Goal: Task Accomplishment & Management: Manage account settings

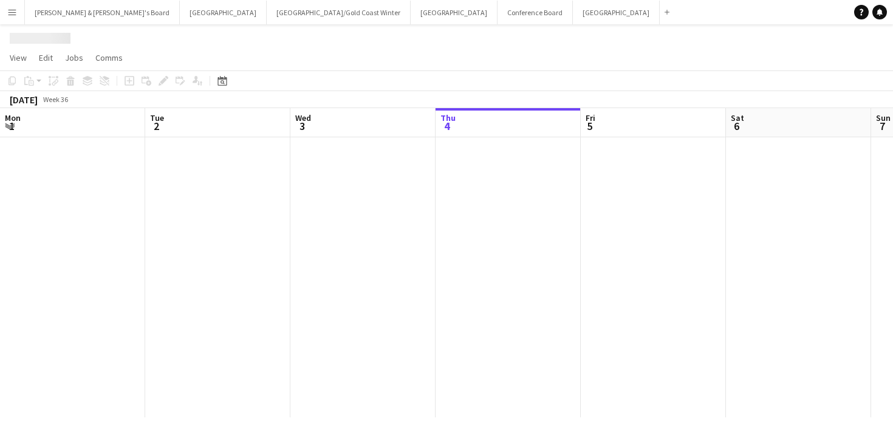
scroll to position [0, 290]
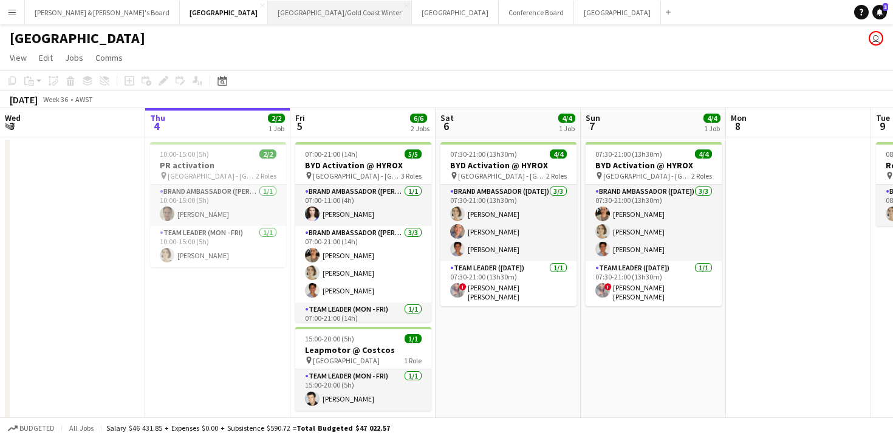
click at [268, 12] on button "[GEOGRAPHIC_DATA]/[GEOGRAPHIC_DATA] Winter Close" at bounding box center [340, 13] width 144 height 24
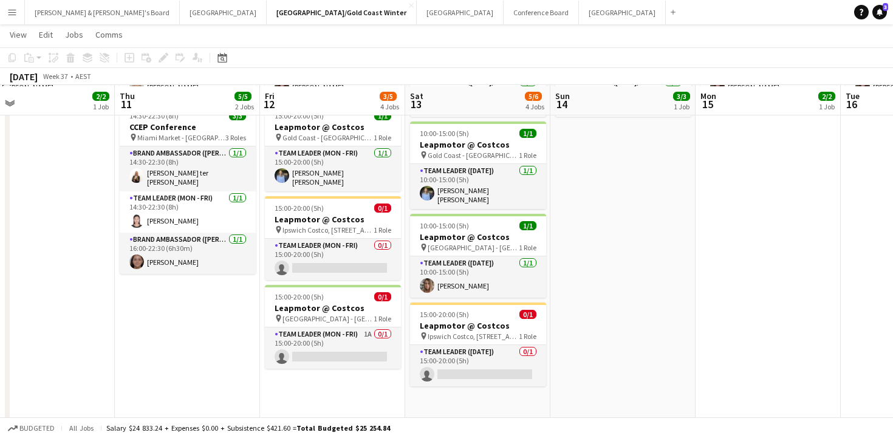
scroll to position [168, 0]
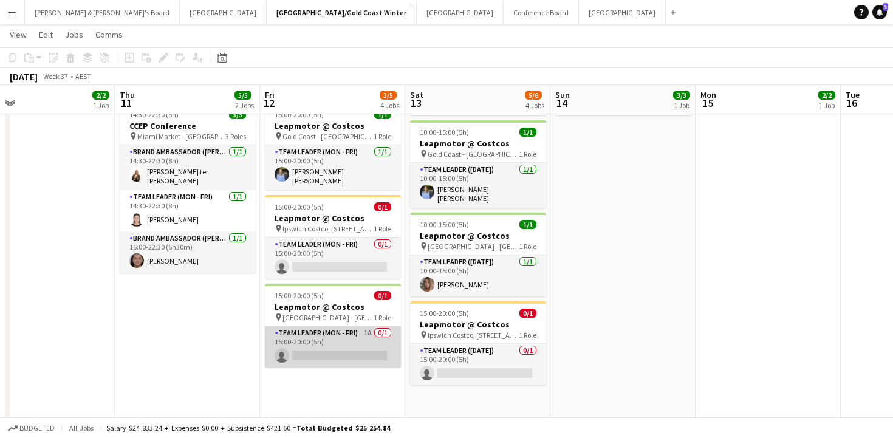
click at [360, 342] on app-card-role "Team Leader (Mon - Fri) 1A 0/1 15:00-20:00 (5h) single-neutral-actions" at bounding box center [333, 346] width 136 height 41
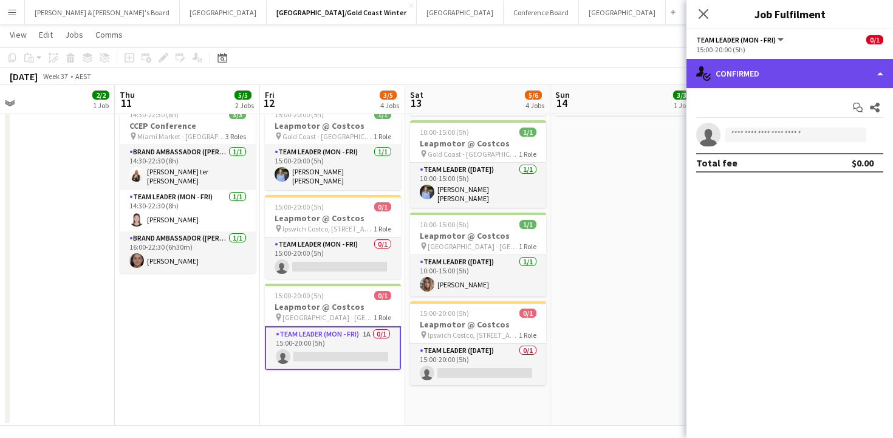
click at [757, 71] on div "single-neutral-actions-check-2 Confirmed" at bounding box center [789, 73] width 206 height 29
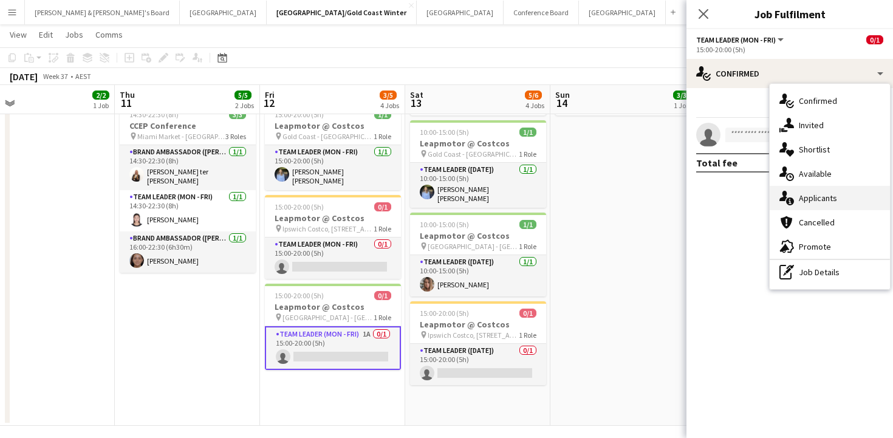
click at [815, 199] on span "Applicants" at bounding box center [818, 198] width 38 height 11
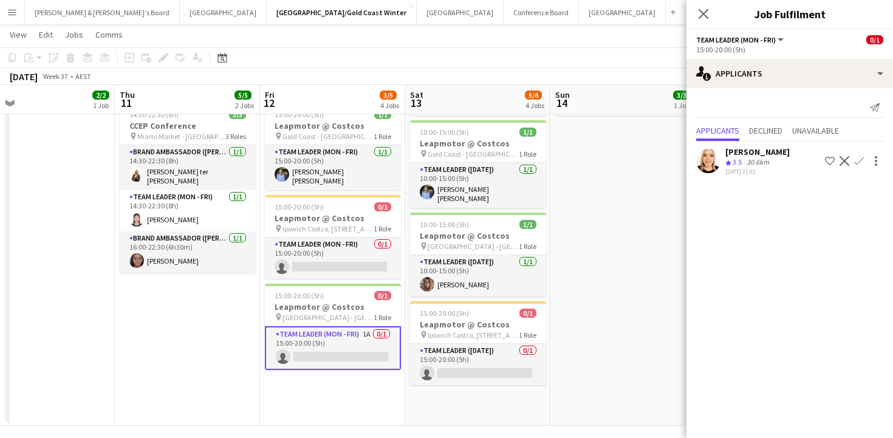
click at [644, 189] on app-date-cell "09:30-16:30 (7h) 3/3 ANZ House of Falcons pin Brisbane 2 Roles Brand Ambassador…" at bounding box center [622, 197] width 145 height 458
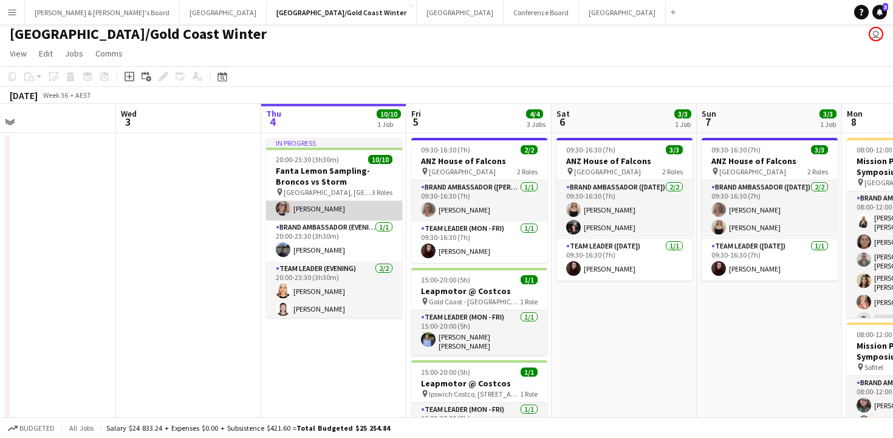
scroll to position [131, 0]
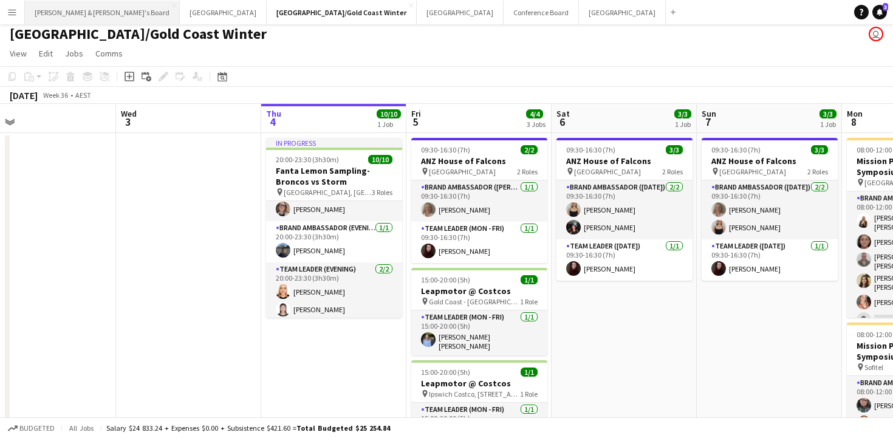
click at [94, 14] on button "[PERSON_NAME] & [PERSON_NAME]'s Board Close" at bounding box center [102, 13] width 155 height 24
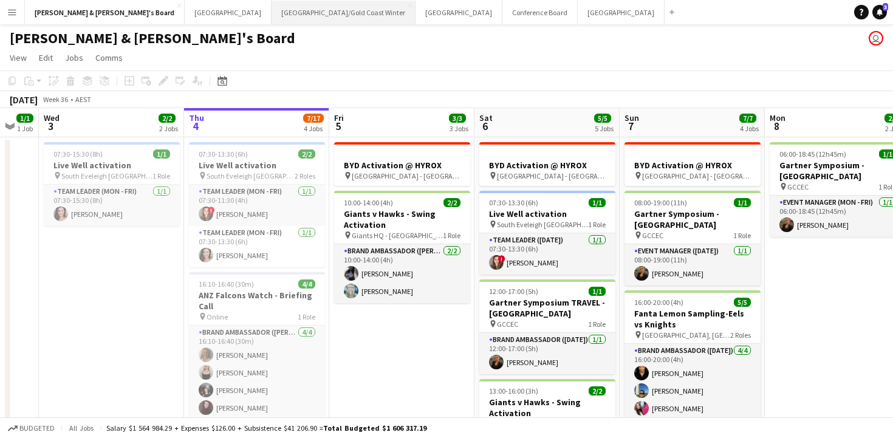
click at [271, 7] on button "[GEOGRAPHIC_DATA]/[GEOGRAPHIC_DATA] Winter Close" at bounding box center [343, 13] width 144 height 24
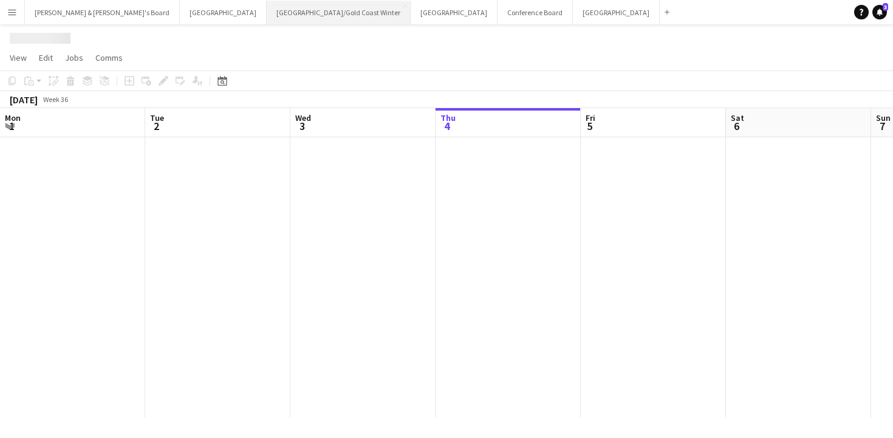
scroll to position [0, 290]
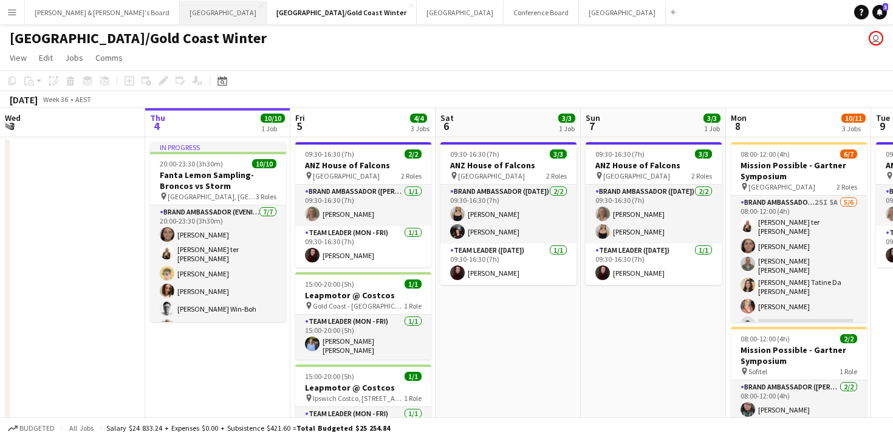
click at [180, 13] on button "Perth Close" at bounding box center [223, 13] width 87 height 24
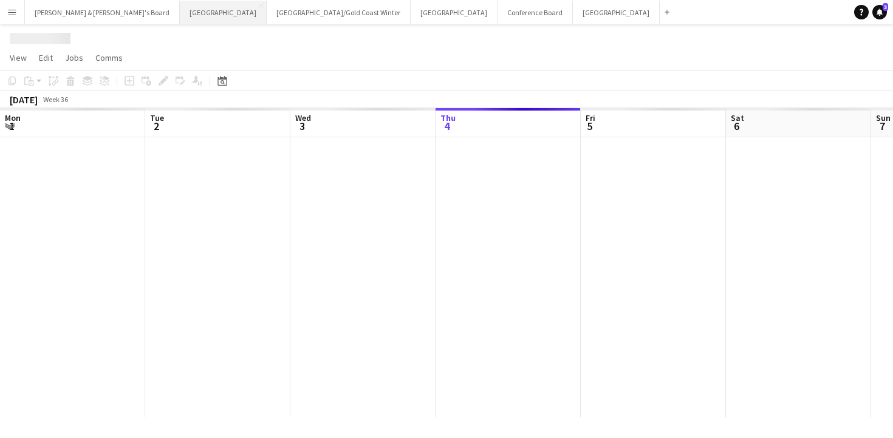
scroll to position [0, 290]
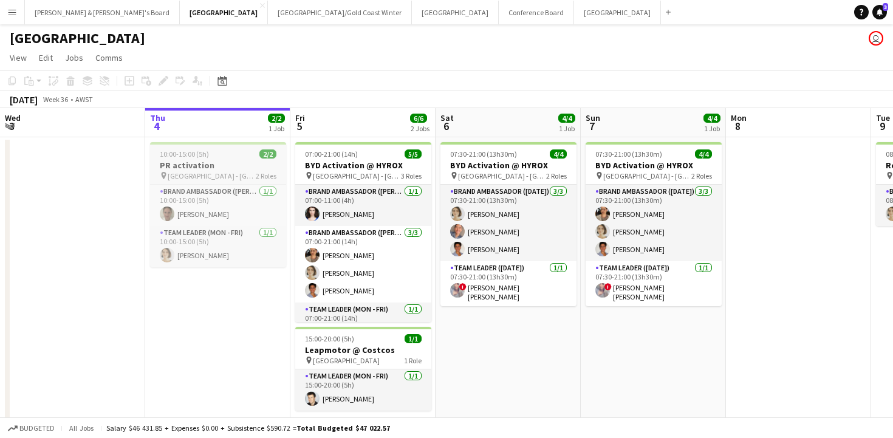
click at [213, 160] on h3 "PR activation" at bounding box center [218, 165] width 136 height 11
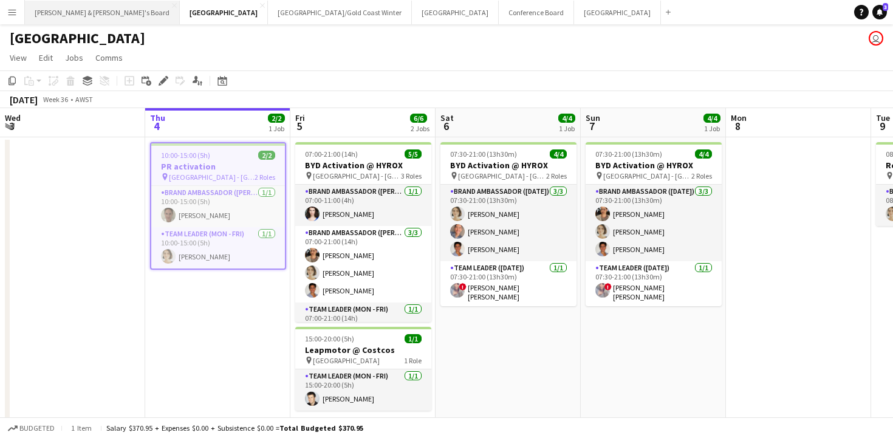
click at [64, 10] on button "[PERSON_NAME] & [PERSON_NAME]'s Board Close" at bounding box center [102, 13] width 155 height 24
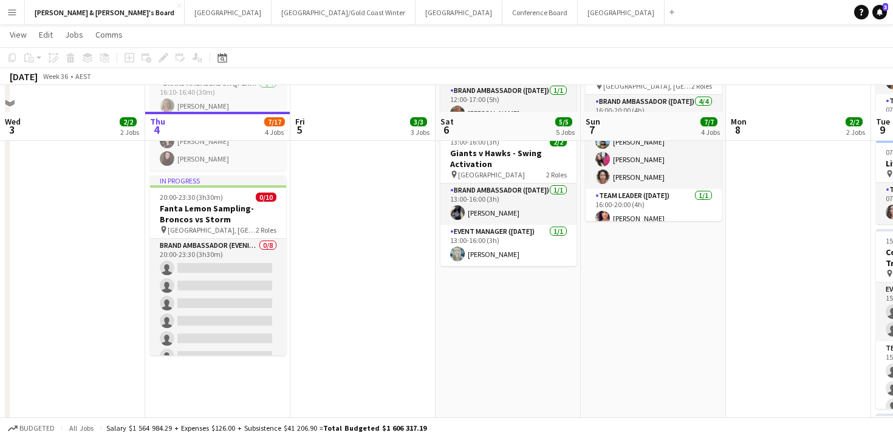
scroll to position [346, 0]
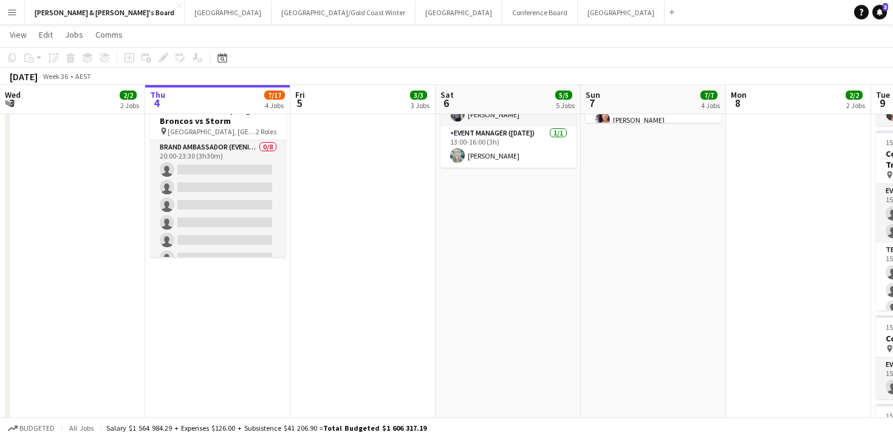
click at [199, 291] on app-date-cell "07:30-13:30 (6h) 2/2 Live Well activation pin South Eveleigh Sydney 2 Roles Tea…" at bounding box center [217, 253] width 145 height 926
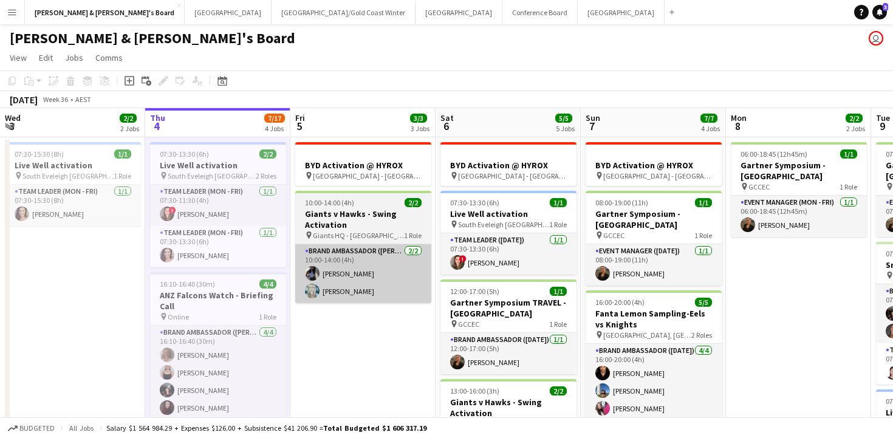
scroll to position [0, 0]
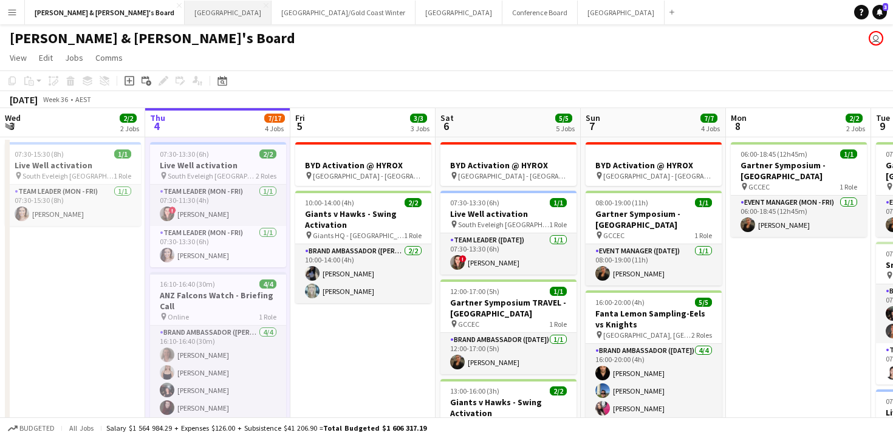
click at [185, 12] on button "Perth Close" at bounding box center [228, 13] width 87 height 24
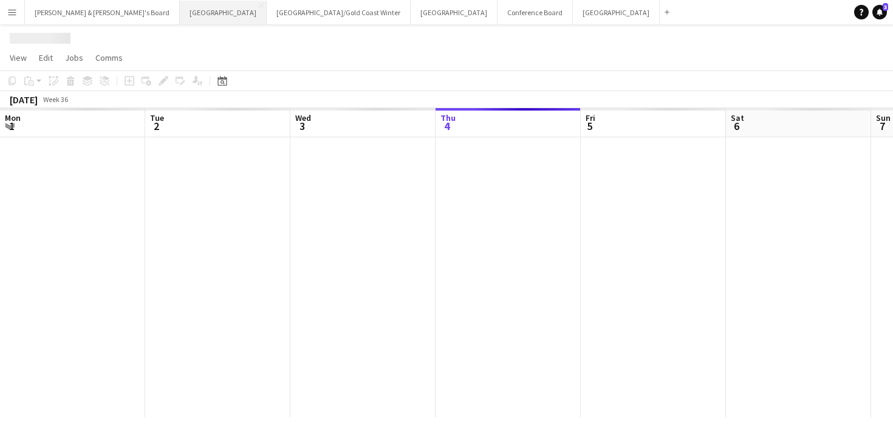
scroll to position [0, 290]
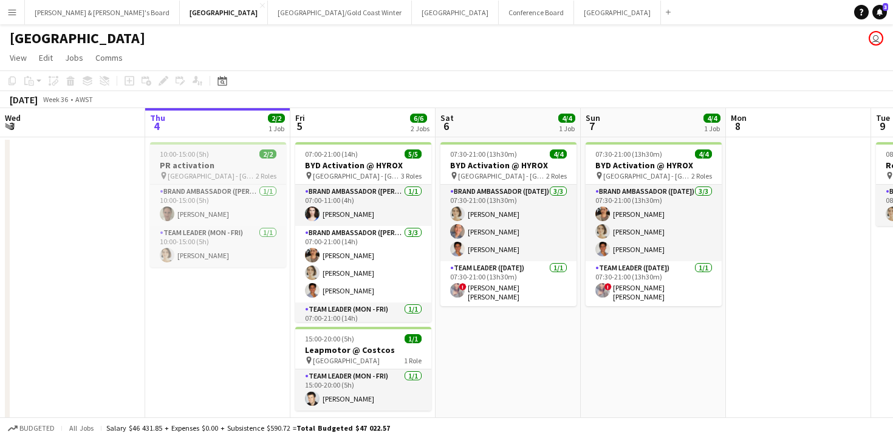
click at [227, 168] on h3 "PR activation" at bounding box center [218, 165] width 136 height 11
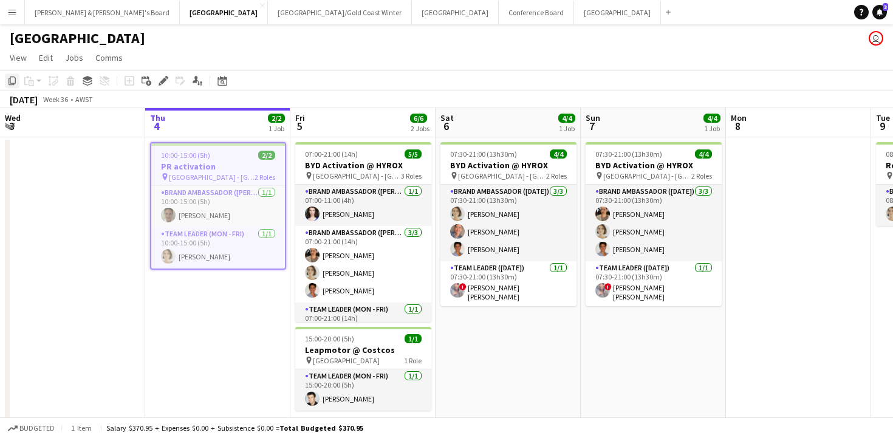
click at [12, 80] on icon "Copy" at bounding box center [12, 81] width 10 height 10
click at [77, 20] on button "[PERSON_NAME] & [PERSON_NAME]'s Board Close" at bounding box center [102, 13] width 155 height 24
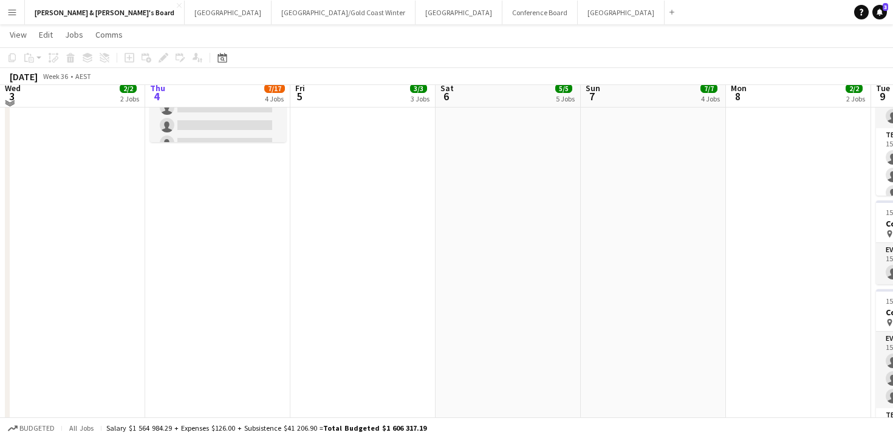
scroll to position [462, 0]
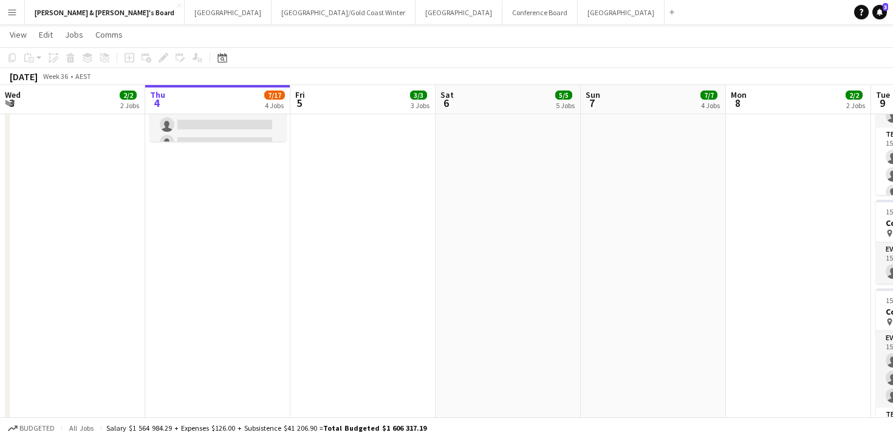
click at [247, 230] on app-date-cell "07:30-13:30 (6h) 2/2 Live Well activation pin South Eveleigh Sydney 2 Roles Tea…" at bounding box center [217, 137] width 145 height 926
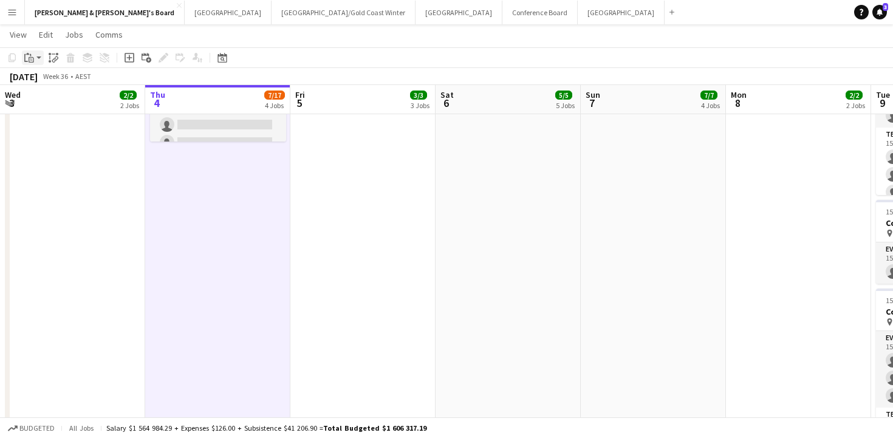
click at [29, 61] on icon at bounding box center [31, 59] width 5 height 5
click at [52, 80] on link "Paste Command V" at bounding box center [80, 80] width 96 height 11
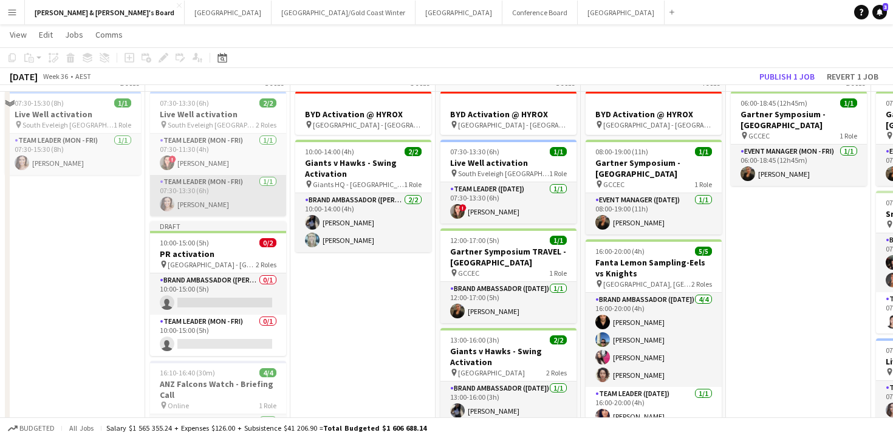
scroll to position [54, 0]
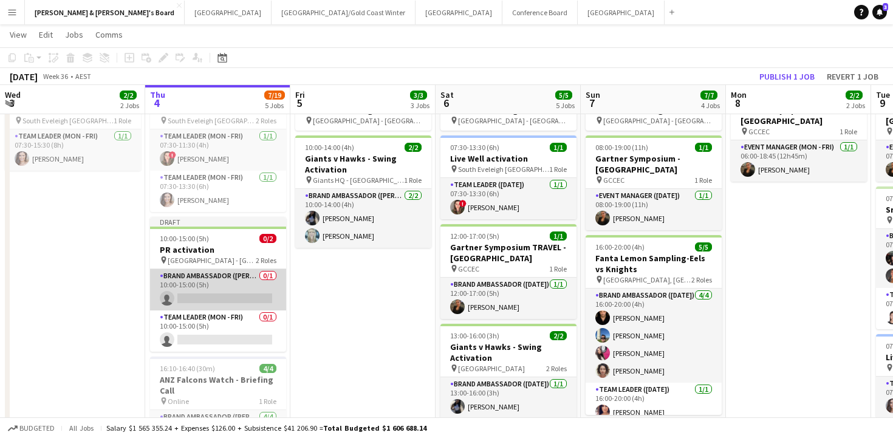
click at [241, 292] on app-card-role "Brand Ambassador (Mon - Fri) 0/1 10:00-15:00 (5h) single-neutral-actions" at bounding box center [218, 289] width 136 height 41
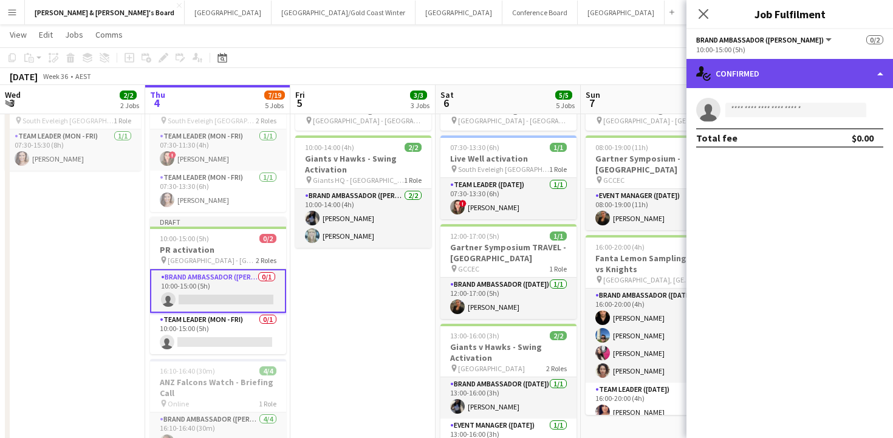
click at [762, 74] on div "single-neutral-actions-check-2 Confirmed" at bounding box center [789, 73] width 206 height 29
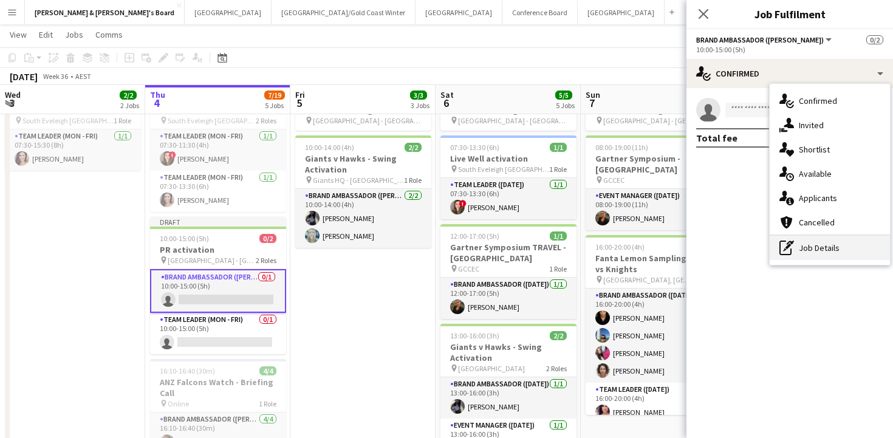
click at [807, 256] on div "pen-write Job Details" at bounding box center [829, 248] width 120 height 24
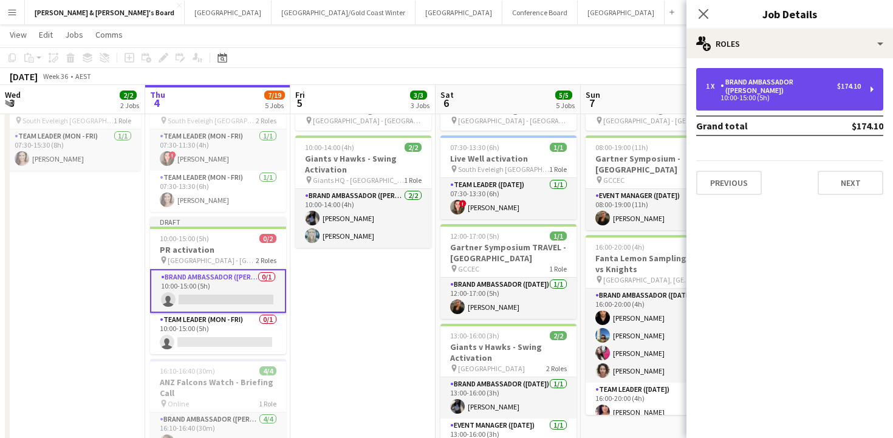
click at [786, 96] on div "1 x Brand Ambassador (Mon - Fri) $174.10 10:00-15:00 (5h)" at bounding box center [789, 89] width 187 height 43
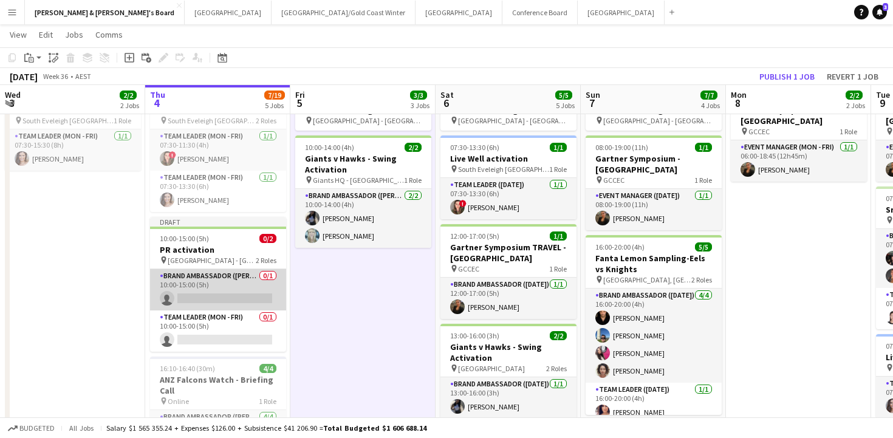
click at [221, 282] on app-card-role "Brand Ambassador (Mon - Fri) 0/1 10:00-15:00 (5h) single-neutral-actions" at bounding box center [218, 289] width 136 height 41
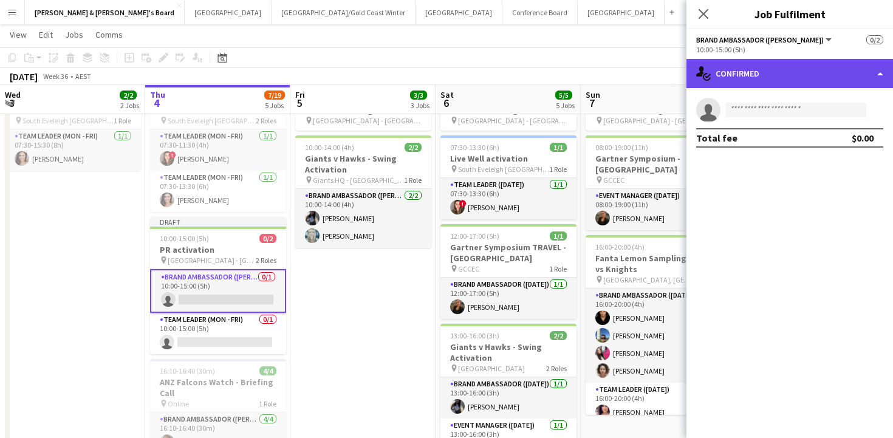
click at [773, 63] on div "single-neutral-actions-check-2 Confirmed" at bounding box center [789, 73] width 206 height 29
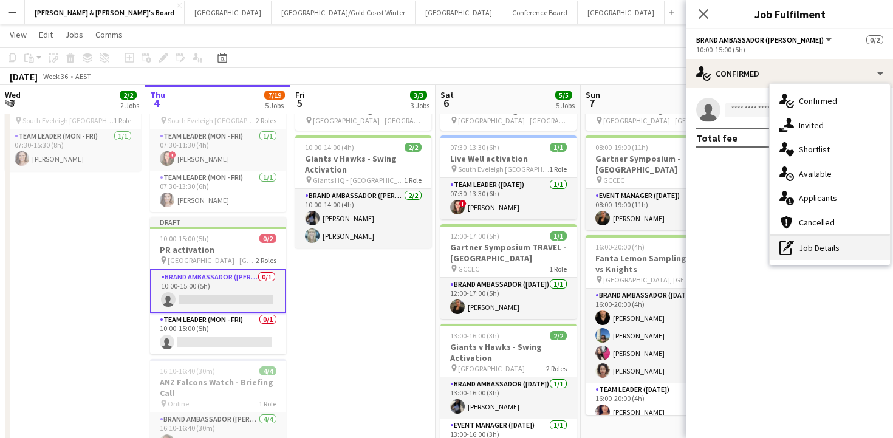
click at [812, 251] on div "pen-write Job Details" at bounding box center [829, 248] width 120 height 24
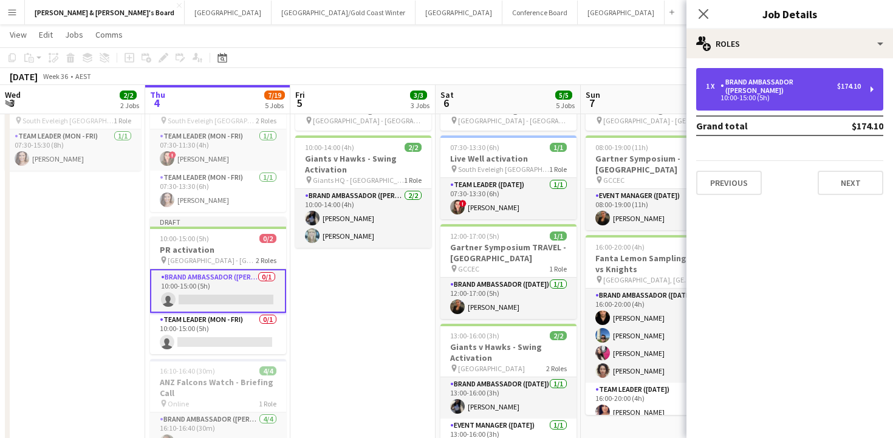
click at [777, 95] on div "10:00-15:00 (5h)" at bounding box center [783, 98] width 155 height 6
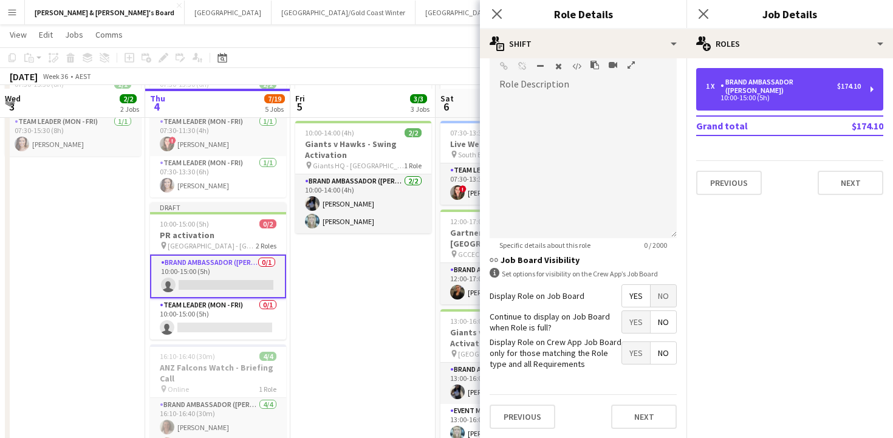
scroll to position [73, 0]
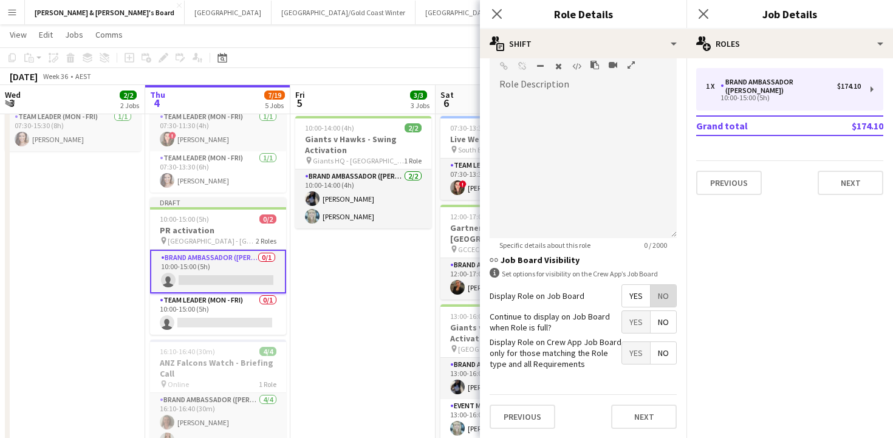
click at [663, 295] on span "No" at bounding box center [663, 296] width 26 height 22
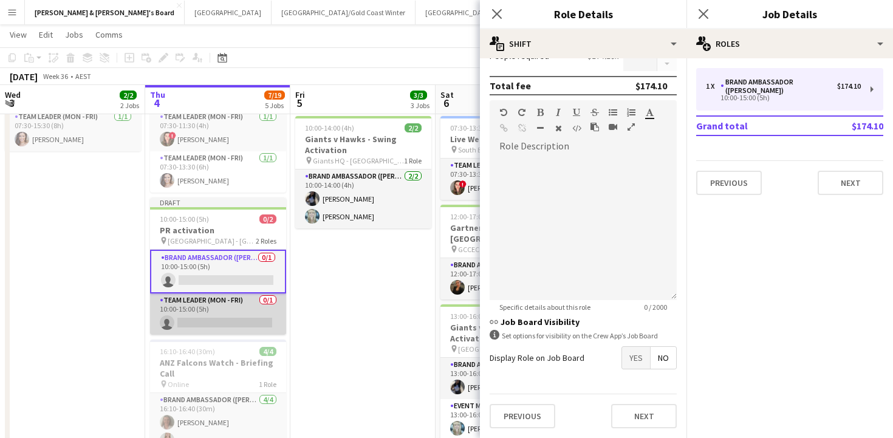
click at [259, 304] on app-card-role "Team Leader (Mon - Fri) 0/1 10:00-15:00 (5h) single-neutral-actions" at bounding box center [218, 313] width 136 height 41
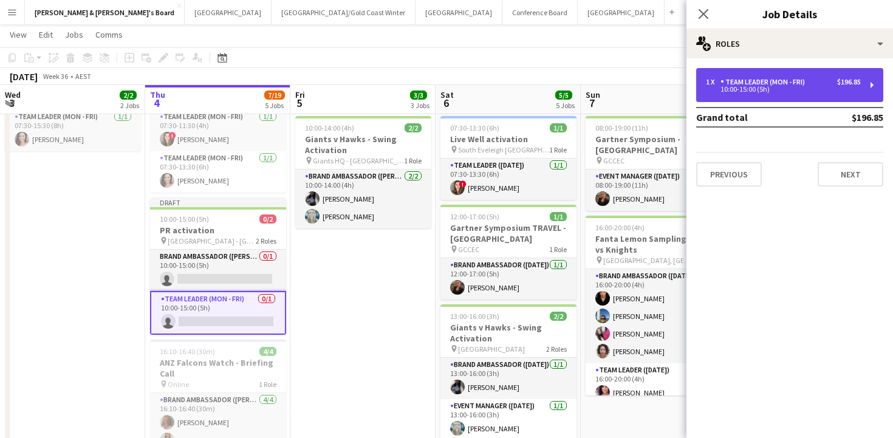
click at [763, 94] on div "1 x Team Leader (Mon - Fri) $196.85 10:00-15:00 (5h)" at bounding box center [789, 85] width 187 height 34
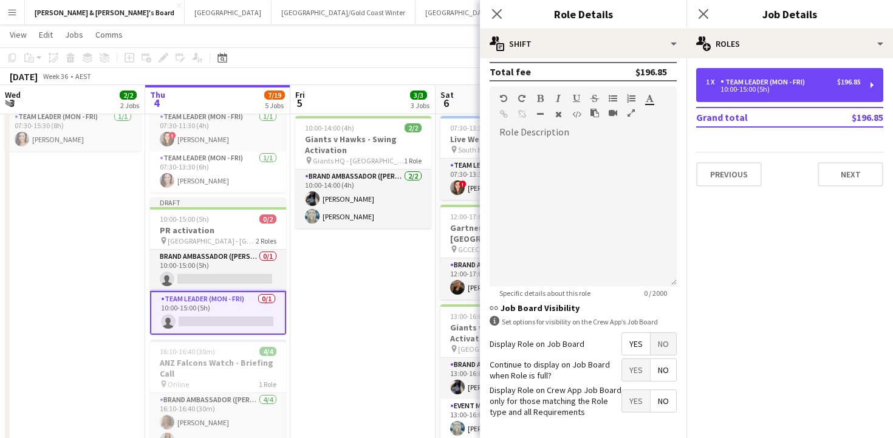
scroll to position [341, 0]
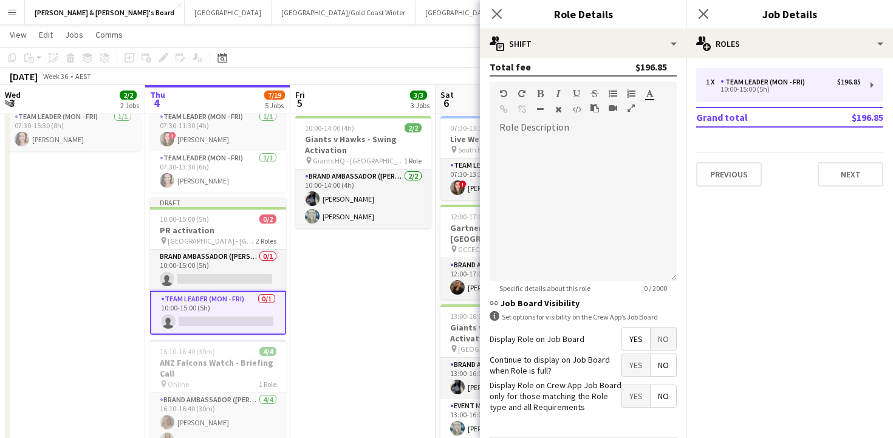
click at [664, 341] on span "No" at bounding box center [663, 339] width 26 height 22
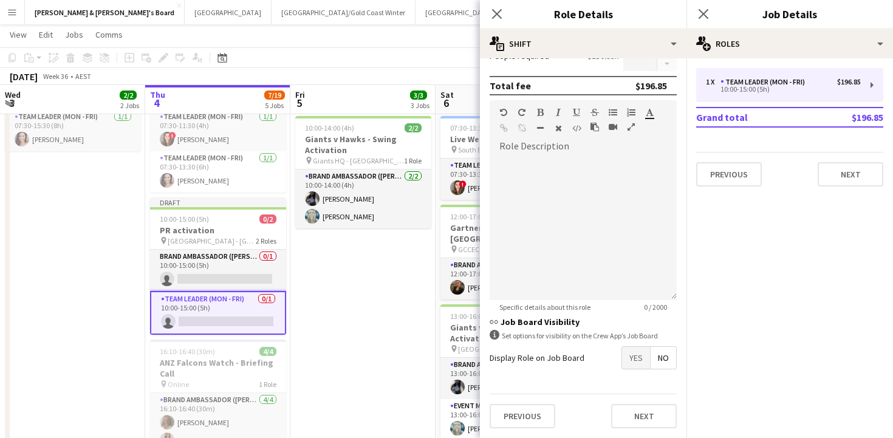
scroll to position [322, 0]
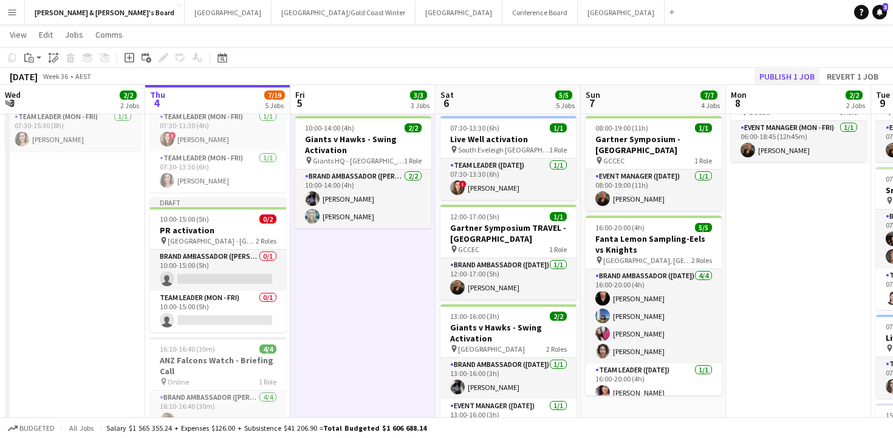
click at [797, 76] on button "Publish 1 job" at bounding box center [786, 77] width 65 height 16
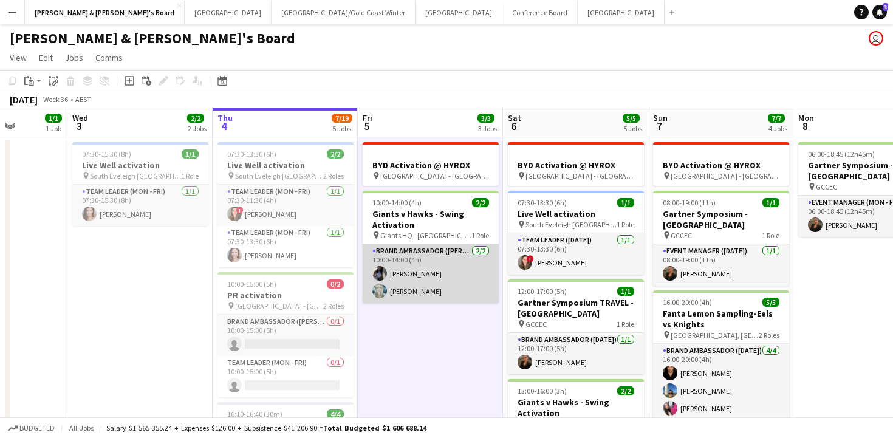
scroll to position [0, 369]
click at [423, 276] on app-card-role "Brand Ambassador (Mon - Fri) [DATE] 10:00-14:00 (4h) [PERSON_NAME] [PERSON_NAME]" at bounding box center [430, 273] width 136 height 59
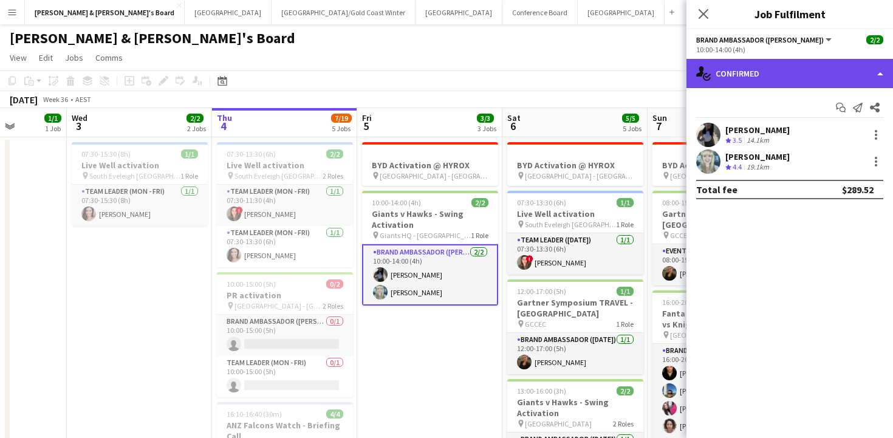
click at [760, 74] on div "single-neutral-actions-check-2 Confirmed" at bounding box center [789, 73] width 206 height 29
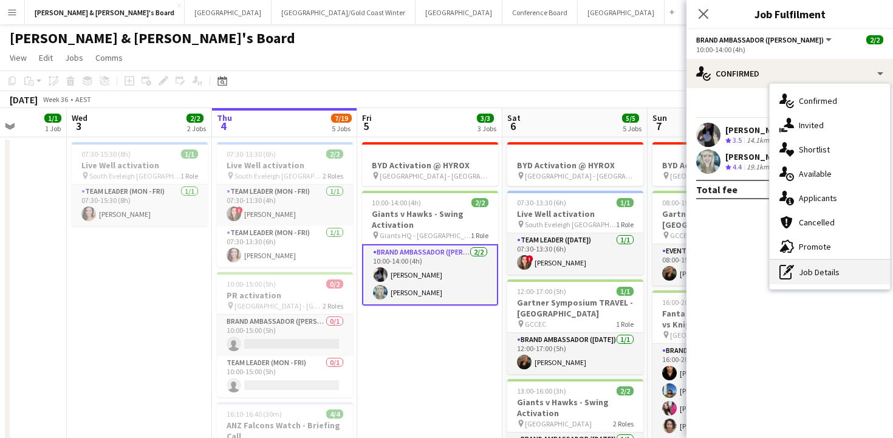
click at [803, 277] on div "pen-write Job Details" at bounding box center [829, 272] width 120 height 24
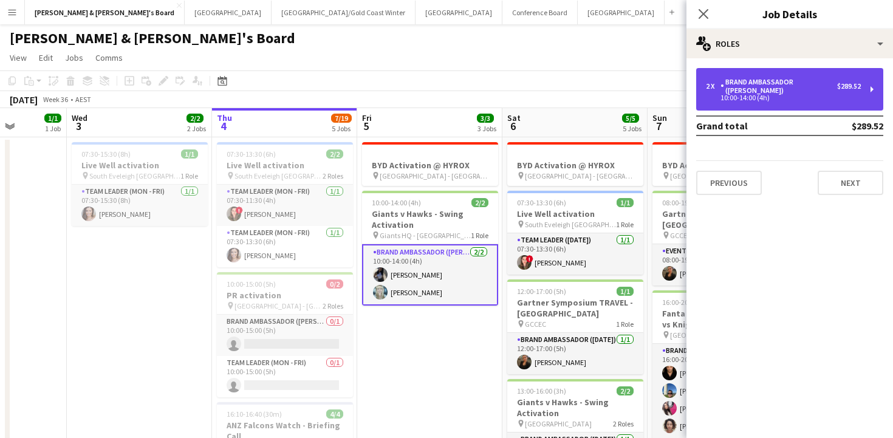
click at [780, 98] on div "2 x Brand Ambassador (Mon - Fri) $289.52 10:00-14:00 (4h)" at bounding box center [789, 89] width 187 height 43
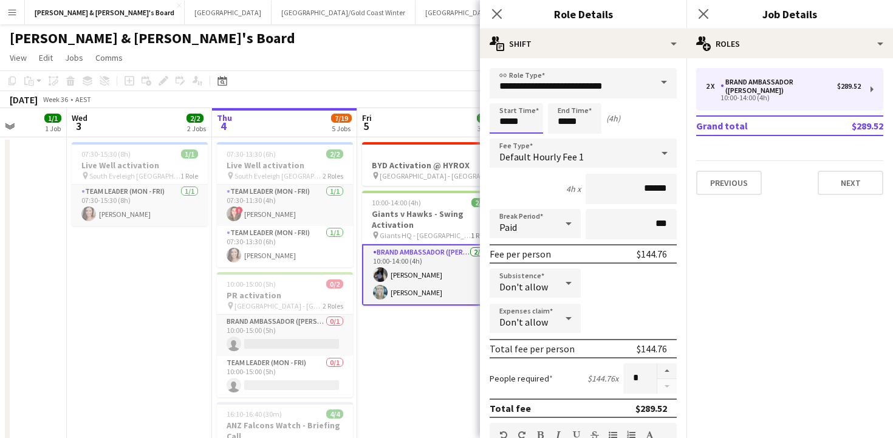
click at [508, 117] on input "*****" at bounding box center [516, 118] width 53 height 30
click at [505, 91] on div at bounding box center [504, 97] width 24 height 12
click at [505, 92] on div at bounding box center [504, 97] width 24 height 12
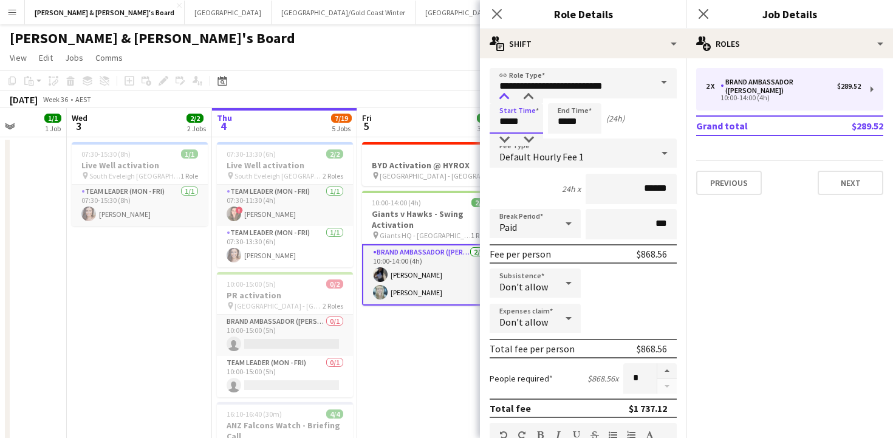
type input "*****"
click at [505, 92] on div at bounding box center [504, 97] width 24 height 12
click at [573, 121] on input "*****" at bounding box center [574, 118] width 53 height 30
click at [562, 93] on div at bounding box center [562, 97] width 24 height 12
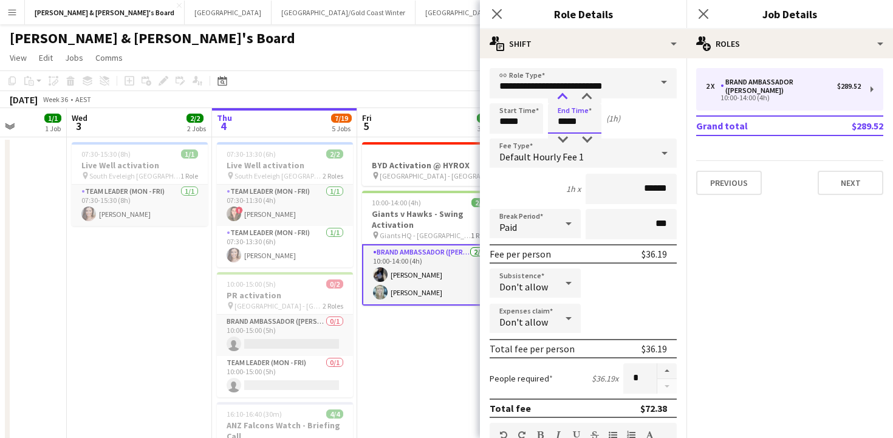
click at [562, 93] on div at bounding box center [562, 97] width 24 height 12
click at [561, 139] on div at bounding box center [562, 140] width 24 height 12
type input "*****"
click at [561, 139] on div at bounding box center [562, 140] width 24 height 12
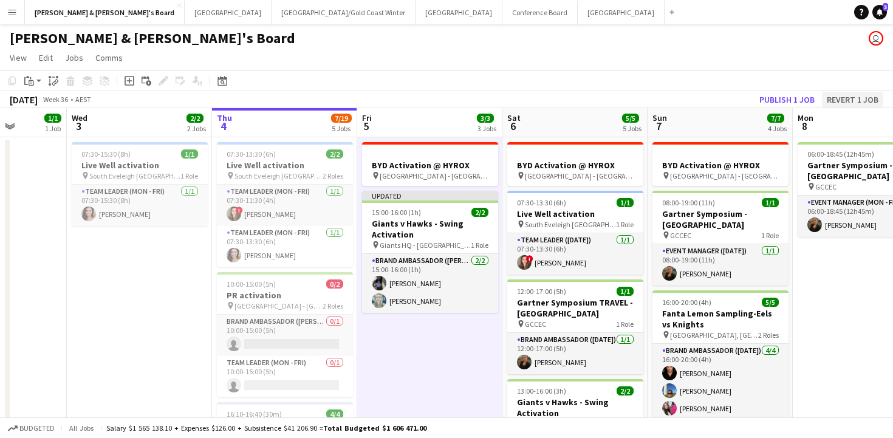
click at [858, 99] on button "Revert 1 job" at bounding box center [852, 100] width 61 height 16
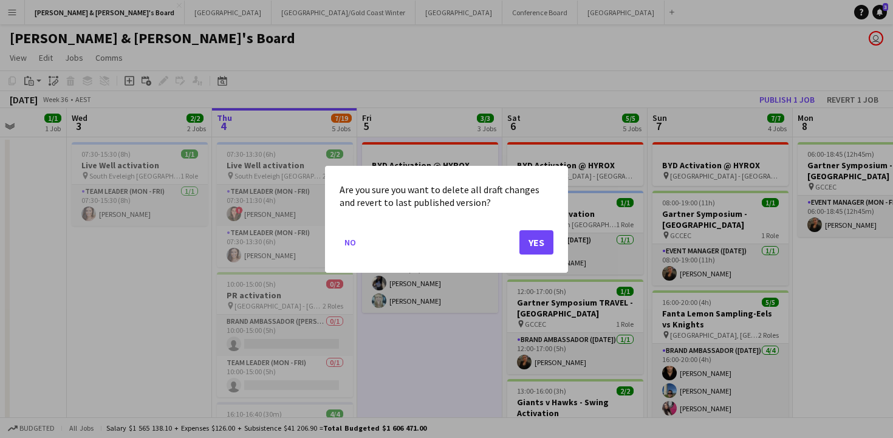
click at [545, 243] on button "Yes" at bounding box center [536, 242] width 34 height 24
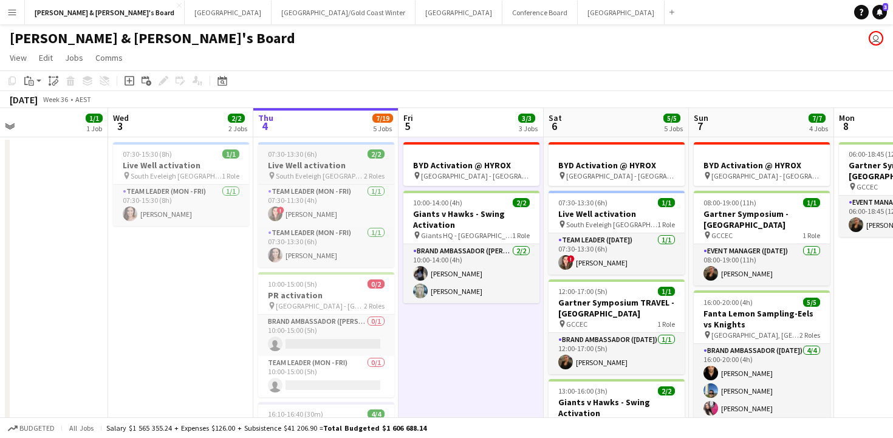
scroll to position [0, 0]
click at [271, 7] on button "[GEOGRAPHIC_DATA]/[GEOGRAPHIC_DATA] Winter Close" at bounding box center [343, 13] width 144 height 24
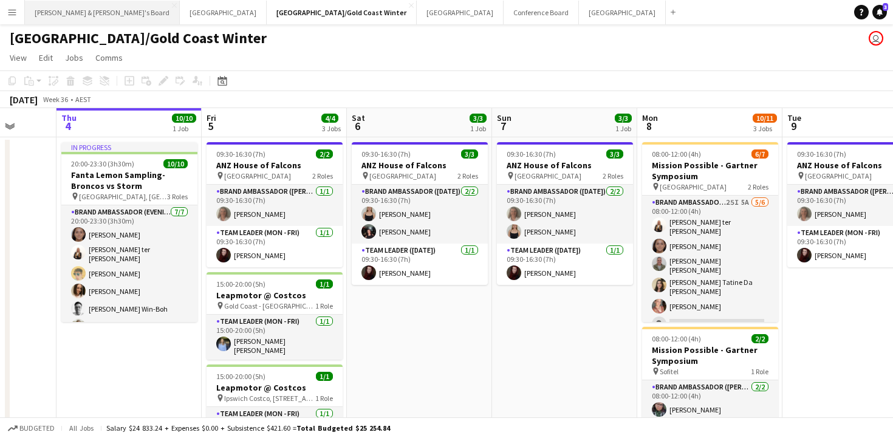
click at [98, 16] on button "[PERSON_NAME] & [PERSON_NAME]'s Board Close" at bounding box center [102, 13] width 155 height 24
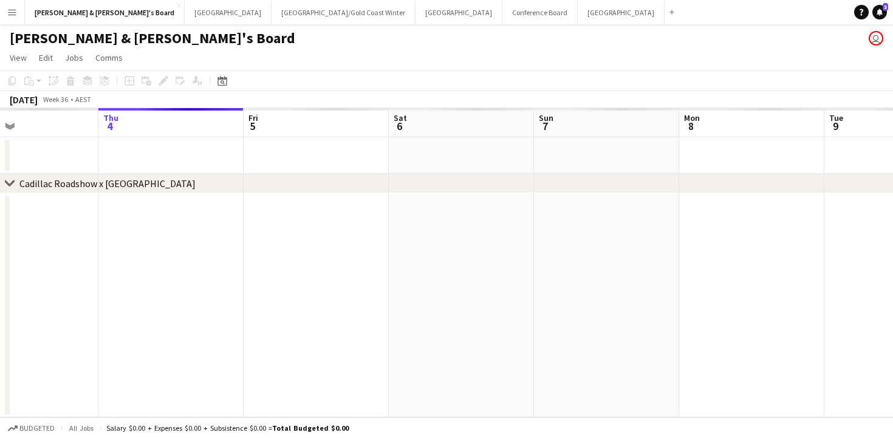
scroll to position [0, 338]
